Goal: Task Accomplishment & Management: Use online tool/utility

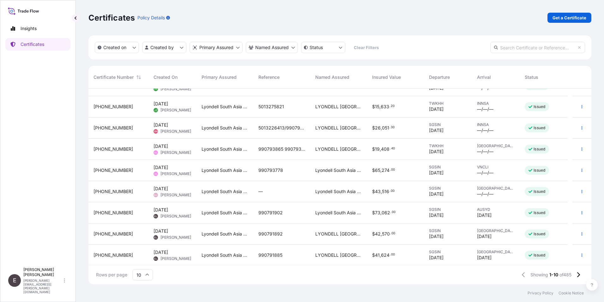
scroll to position [36, 0]
click at [145, 277] on input "10" at bounding box center [142, 274] width 21 height 11
click at [145, 257] on div "50" at bounding box center [142, 257] width 15 height 12
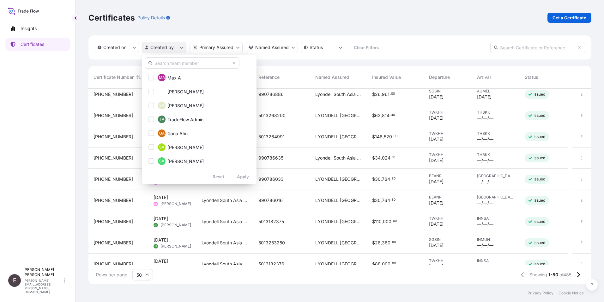
click at [182, 45] on html "Insights Certificates E [PERSON_NAME] [PERSON_NAME][EMAIL_ADDRESS][PERSON_NAME]…" at bounding box center [302, 151] width 604 height 302
click at [175, 66] on input "text" at bounding box center [192, 62] width 95 height 11
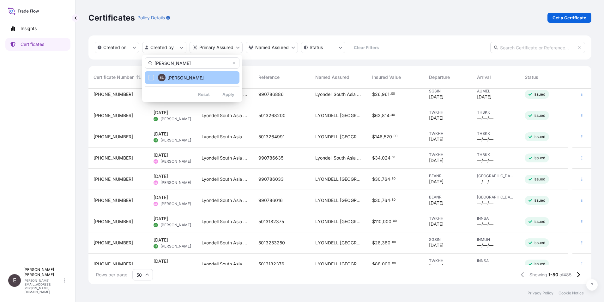
type input "[PERSON_NAME]"
click at [199, 80] on button "EL [PERSON_NAME]" at bounding box center [192, 77] width 95 height 13
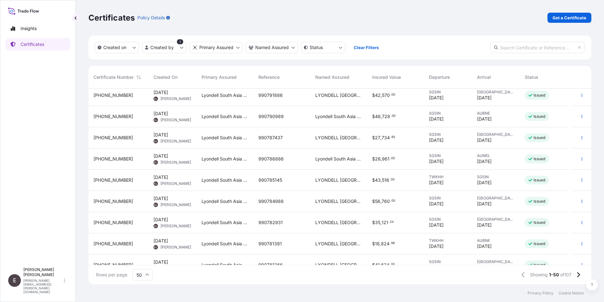
scroll to position [101, 0]
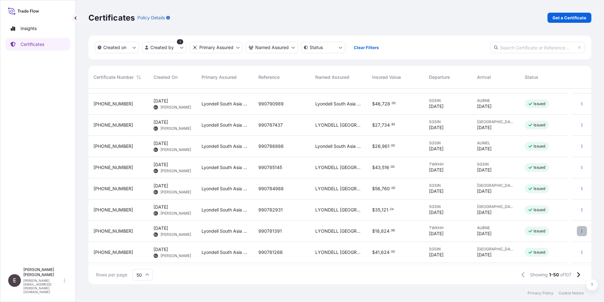
click at [580, 230] on icon "button" at bounding box center [582, 231] width 4 height 4
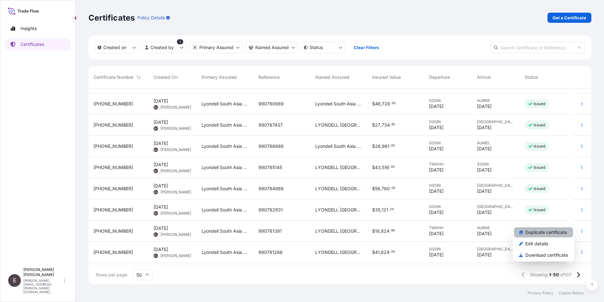
click at [563, 231] on p "Duplicate certificate" at bounding box center [547, 232] width 42 height 6
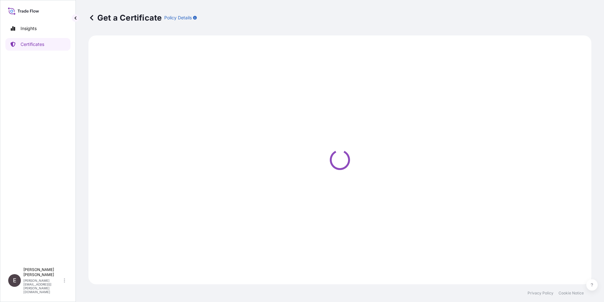
select select "Sea"
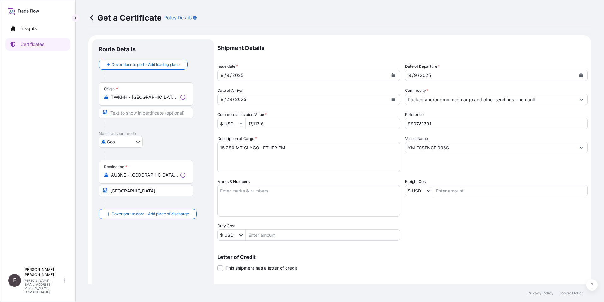
select select "32022"
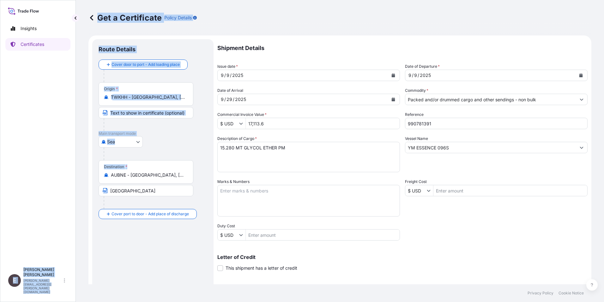
drag, startPoint x: 175, startPoint y: 178, endPoint x: 56, endPoint y: 170, distance: 118.8
click at [56, 170] on div "Insights Certificates E [PERSON_NAME] [PERSON_NAME][EMAIL_ADDRESS][PERSON_NAME]…" at bounding box center [302, 151] width 604 height 302
drag, startPoint x: 56, startPoint y: 170, endPoint x: 157, endPoint y: 169, distance: 100.6
click at [151, 163] on div "Destination * AUBNE - [GEOGRAPHIC_DATA], [GEOGRAPHIC_DATA]" at bounding box center [146, 171] width 95 height 23
click at [151, 172] on input "AUBNE - [GEOGRAPHIC_DATA], [GEOGRAPHIC_DATA]" at bounding box center [148, 175] width 75 height 6
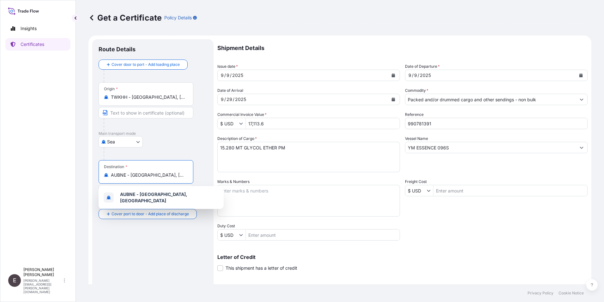
drag, startPoint x: 175, startPoint y: 177, endPoint x: 109, endPoint y: 179, distance: 65.8
click at [109, 179] on div "Destination * AUBNE - [GEOGRAPHIC_DATA], [GEOGRAPHIC_DATA]" at bounding box center [146, 171] width 95 height 23
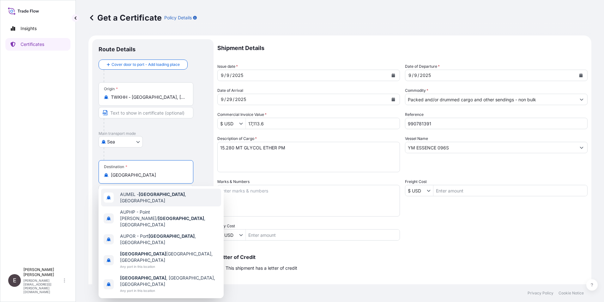
click at [138, 196] on span "AUMEL - [GEOGRAPHIC_DATA] , [GEOGRAPHIC_DATA]" at bounding box center [169, 197] width 99 height 13
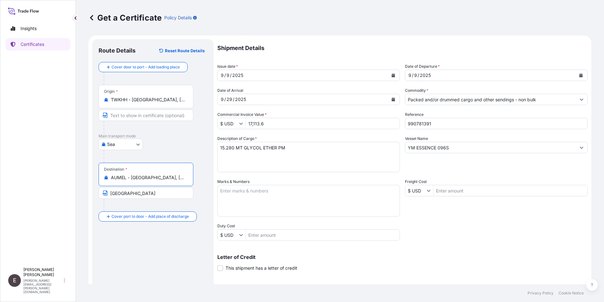
type input "AUMEL - [GEOGRAPHIC_DATA], [GEOGRAPHIC_DATA]"
drag, startPoint x: 138, startPoint y: 195, endPoint x: 77, endPoint y: 192, distance: 60.2
click at [78, 194] on div "Get a Certificate Policy Details Route Details Reset Route Details Cover door t…" at bounding box center [340, 142] width 529 height 284
type input "[GEOGRAPHIC_DATA]"
click at [389, 73] on button "Calendar" at bounding box center [394, 75] width 10 height 10
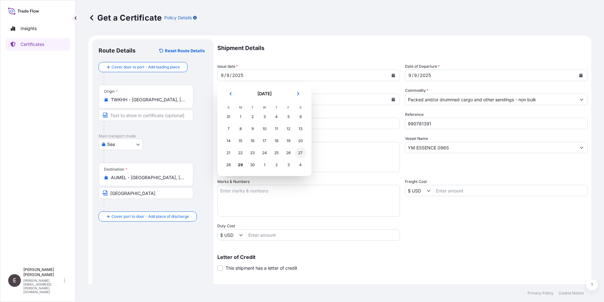
click at [299, 152] on div "27" at bounding box center [300, 152] width 11 height 11
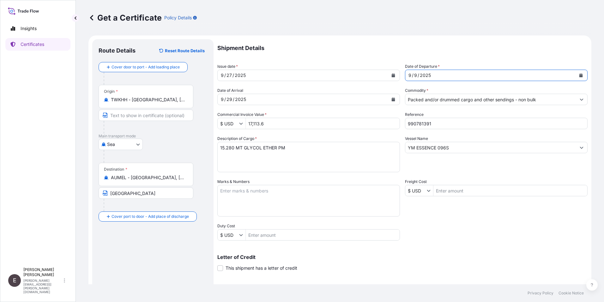
click at [576, 74] on button "Calendar" at bounding box center [581, 75] width 10 height 10
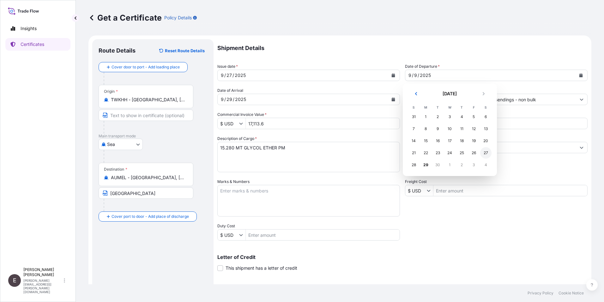
click at [485, 154] on div "27" at bounding box center [486, 152] width 11 height 11
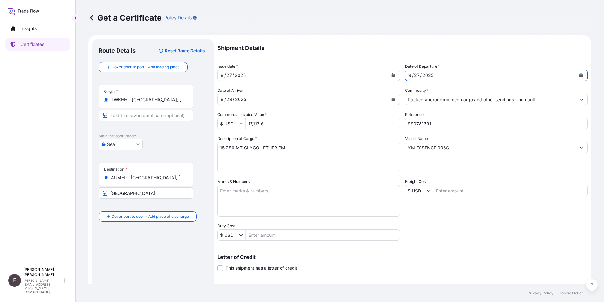
click at [390, 97] on button "Calendar" at bounding box center [394, 99] width 10 height 10
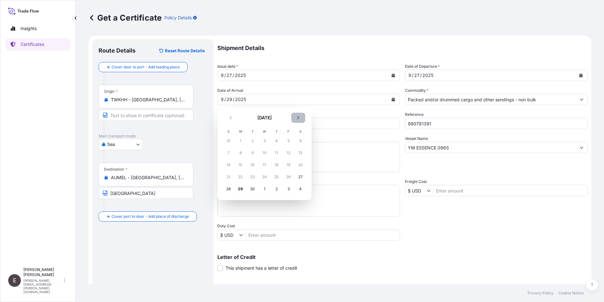
click at [300, 119] on icon "Next" at bounding box center [299, 118] width 4 height 4
click at [286, 155] on div "10" at bounding box center [288, 152] width 11 height 11
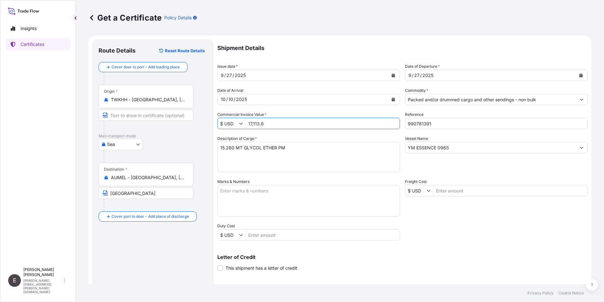
drag, startPoint x: 271, startPoint y: 124, endPoint x: 205, endPoint y: 114, distance: 66.2
click at [205, 114] on form "Route Details Reset Route Details Cover door to port - Add loading place Place …" at bounding box center [340, 198] width 503 height 327
type input "17,113.6"
click at [439, 121] on input "990781391" at bounding box center [496, 123] width 183 height 11
drag, startPoint x: 417, startPoint y: 124, endPoint x: 454, endPoint y: 129, distance: 37.3
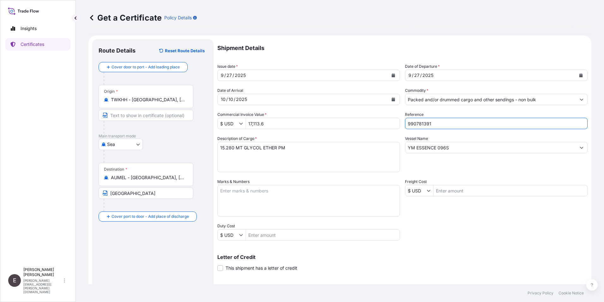
click at [454, 129] on div "Shipment Details Issue date * [DATE] Date of Departure * [DATE] Date of Arrival…" at bounding box center [403, 189] width 371 height 301
type input "990794946"
drag, startPoint x: 456, startPoint y: 150, endPoint x: 372, endPoint y: 129, distance: 85.7
click at [373, 130] on div "Shipment Details Issue date * [DATE] Date of Departure * [DATE] Date of Arrival…" at bounding box center [403, 189] width 371 height 301
type input "e"
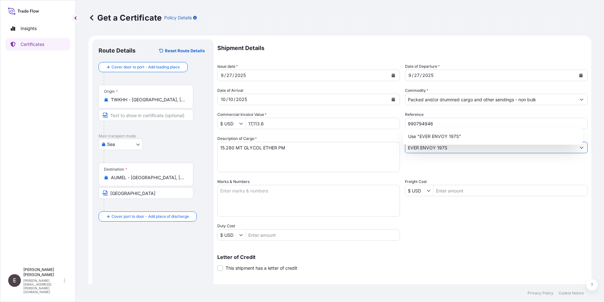
scroll to position [78, 0]
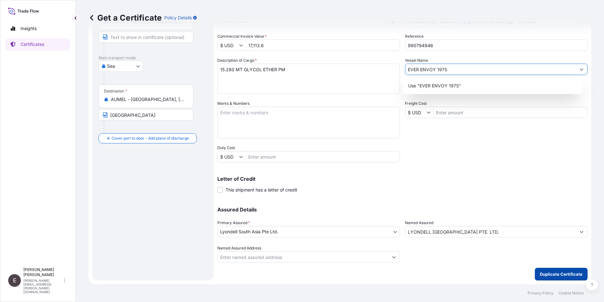
type input "EVER ENVOY 197S"
click at [554, 273] on p "Duplicate Certificate" at bounding box center [561, 274] width 43 height 6
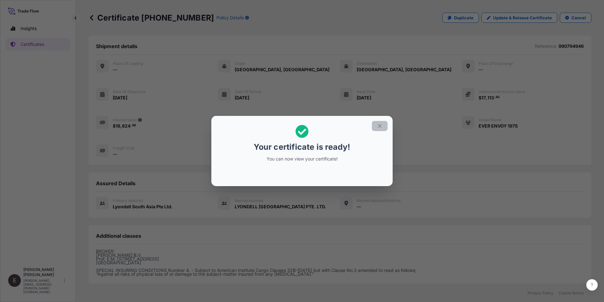
click at [378, 126] on icon "button" at bounding box center [380, 126] width 6 height 6
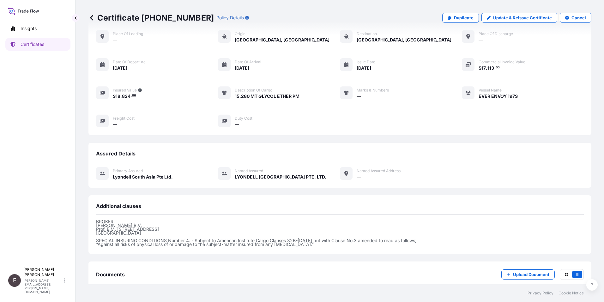
scroll to position [66, 0]
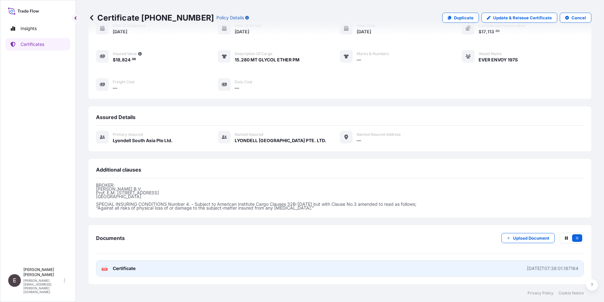
click at [121, 268] on span "Certificate" at bounding box center [124, 268] width 23 height 6
